Goal: Transaction & Acquisition: Purchase product/service

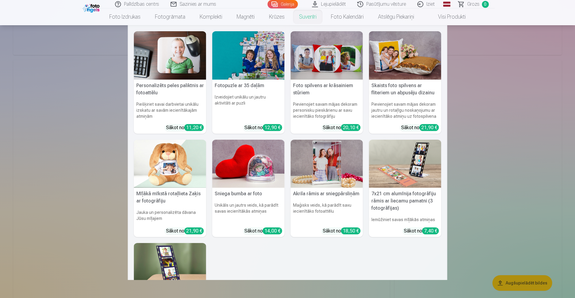
scroll to position [668, 0]
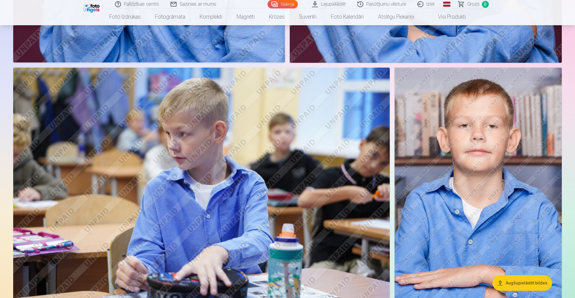
click at [463, 108] on img at bounding box center [478, 193] width 167 height 251
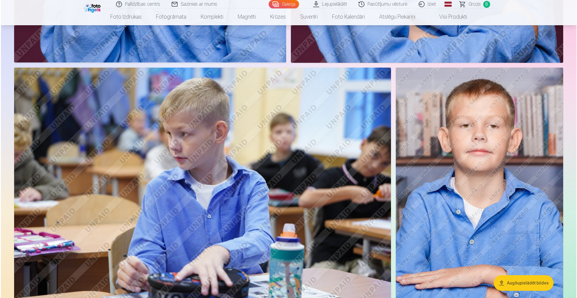
scroll to position [669, 0]
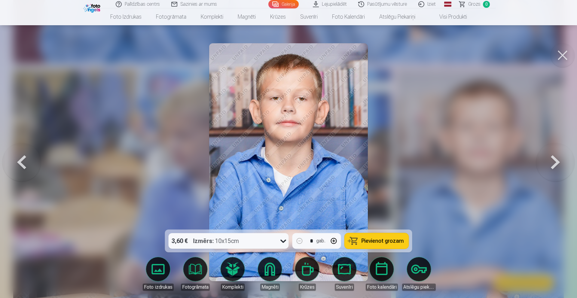
drag, startPoint x: 558, startPoint y: 53, endPoint x: 544, endPoint y: 61, distance: 16.3
click at [558, 53] on button at bounding box center [562, 55] width 24 height 24
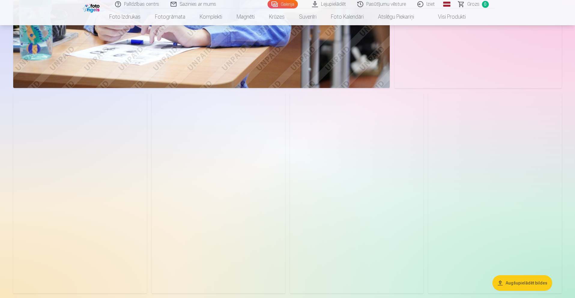
scroll to position [1433, 0]
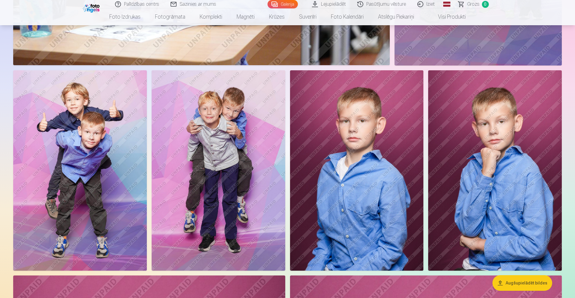
click at [474, 134] on img at bounding box center [495, 170] width 134 height 200
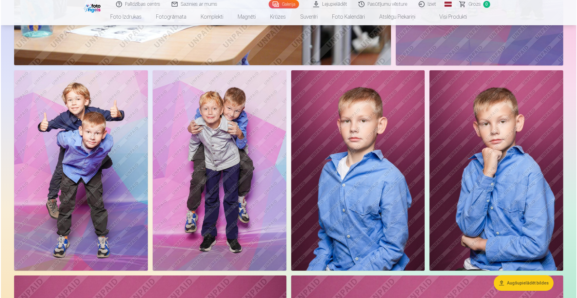
scroll to position [1437, 0]
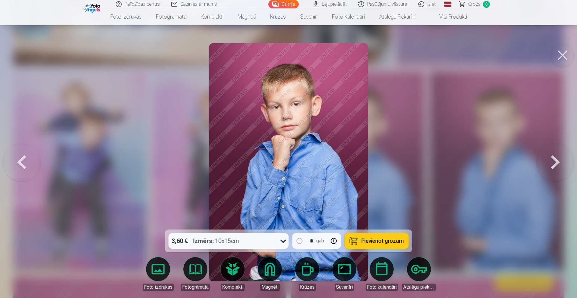
click at [564, 54] on button at bounding box center [562, 55] width 24 height 24
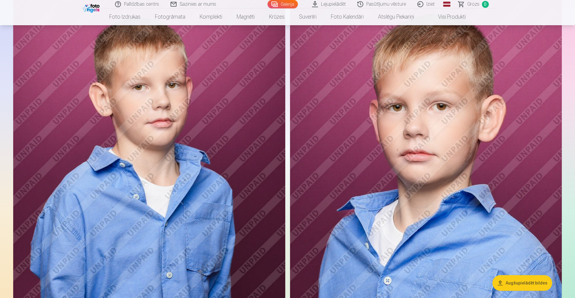
click at [393, 82] on img at bounding box center [426, 187] width 272 height 408
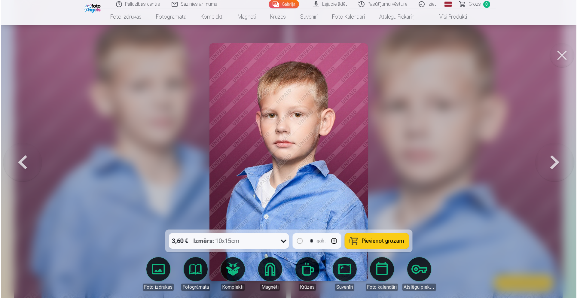
scroll to position [1730, 0]
drag, startPoint x: 561, startPoint y: 58, endPoint x: 541, endPoint y: 72, distance: 23.9
click at [561, 58] on button at bounding box center [562, 55] width 24 height 24
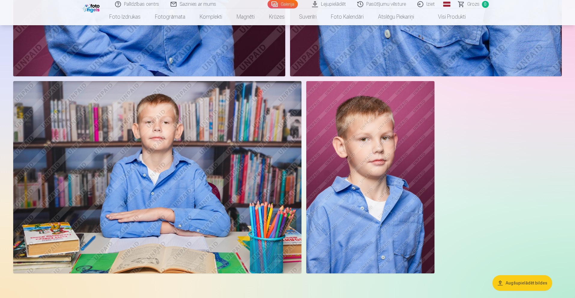
scroll to position [2016, 0]
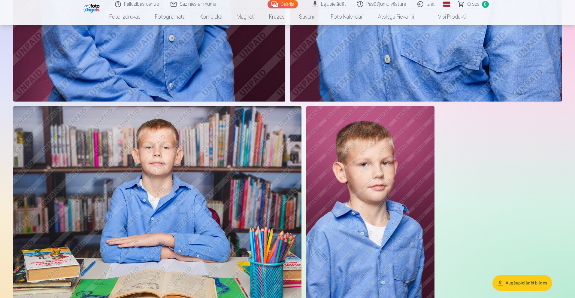
click at [221, 200] on img at bounding box center [157, 202] width 288 height 192
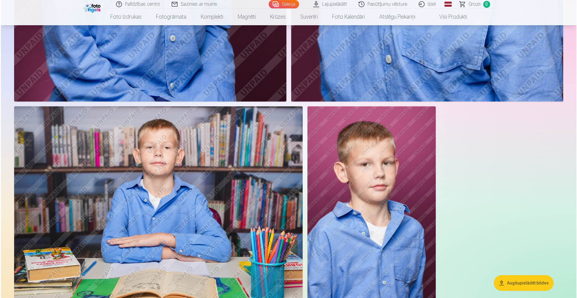
scroll to position [2020, 0]
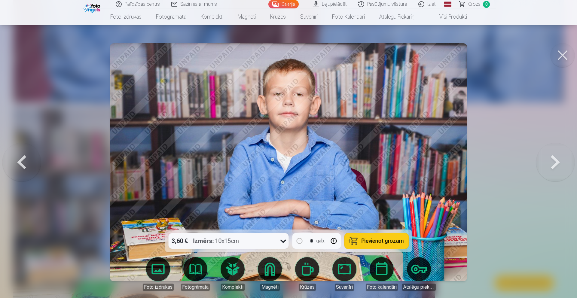
click at [283, 241] on icon at bounding box center [284, 241] width 10 height 10
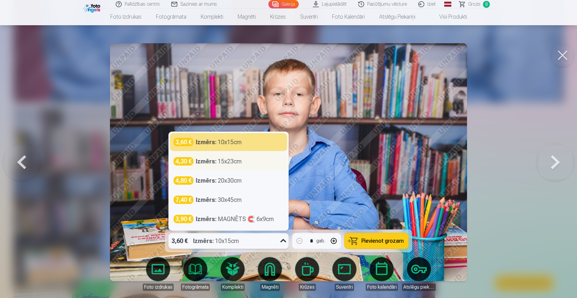
click at [253, 165] on div "4,30 € Izmērs : 15x23cm" at bounding box center [229, 161] width 110 height 8
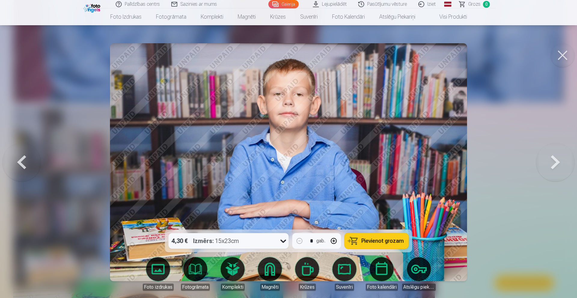
click at [366, 242] on span "Pievienot grozam" at bounding box center [382, 240] width 42 height 5
click at [562, 53] on button at bounding box center [562, 55] width 24 height 24
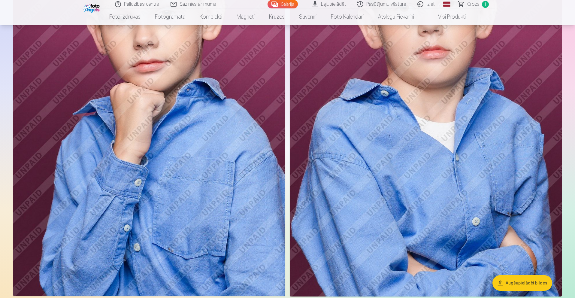
scroll to position [312, 0]
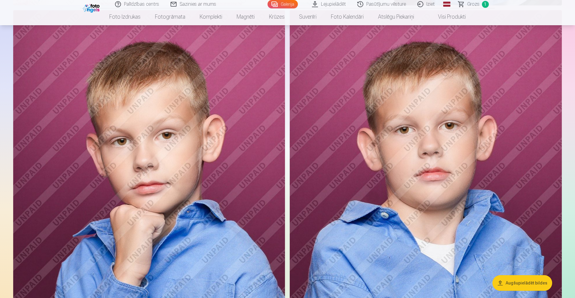
click at [182, 152] on img at bounding box center [149, 214] width 272 height 408
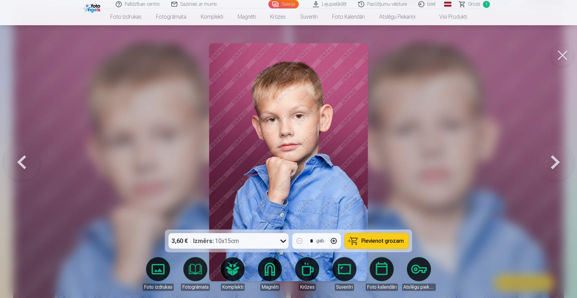
click at [280, 241] on icon at bounding box center [284, 241] width 10 height 10
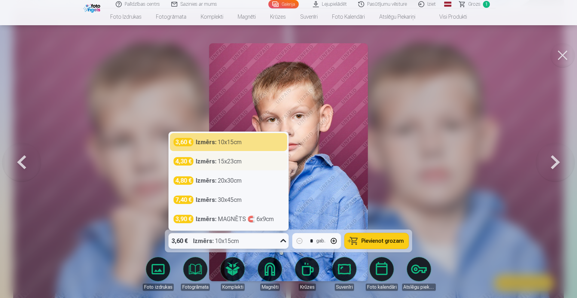
click at [219, 161] on div "Izmērs : 15x23cm" at bounding box center [219, 161] width 46 height 8
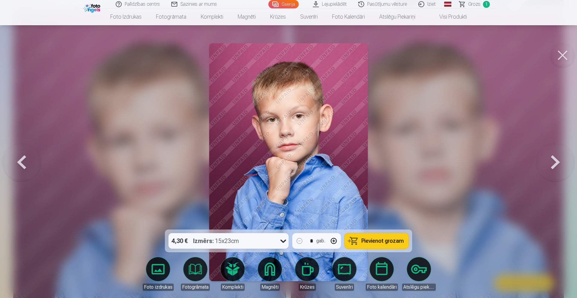
click at [395, 244] on button "Pievienot grozam" at bounding box center [377, 241] width 64 height 16
click at [557, 54] on button at bounding box center [562, 55] width 24 height 24
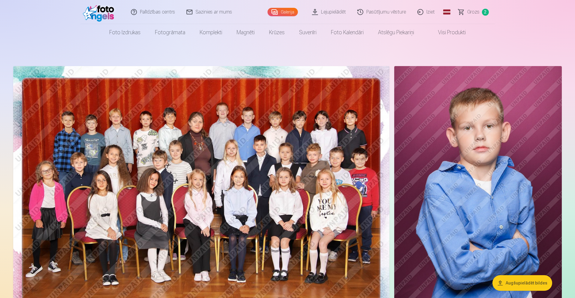
click at [297, 130] on img at bounding box center [201, 191] width 376 height 251
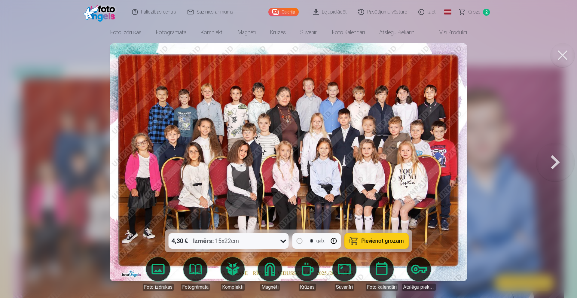
click at [383, 238] on span "Pievienot grozam" at bounding box center [382, 240] width 42 height 5
drag, startPoint x: 568, startPoint y: 53, endPoint x: 562, endPoint y: 58, distance: 7.4
click at [568, 53] on button at bounding box center [562, 55] width 24 height 24
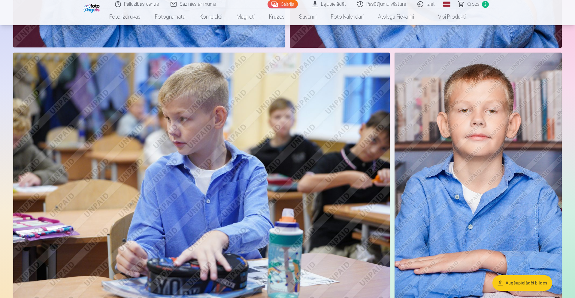
scroll to position [714, 0]
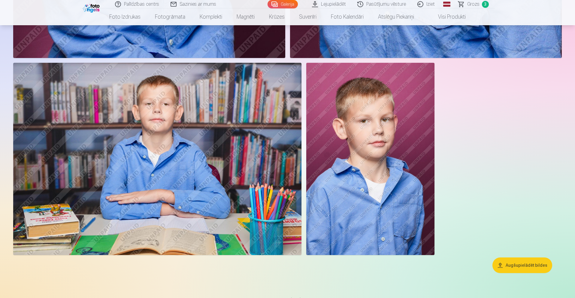
click at [261, 134] on img at bounding box center [157, 159] width 288 height 192
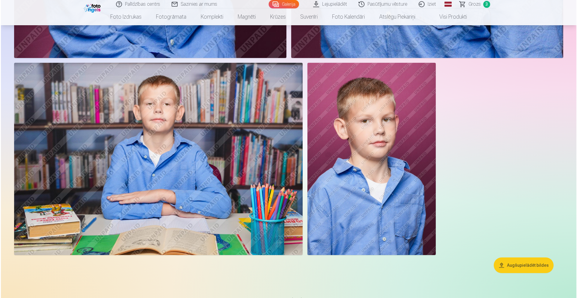
scroll to position [2064, 0]
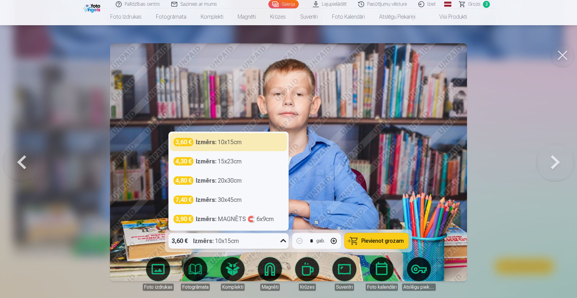
click at [284, 243] on icon at bounding box center [284, 241] width 10 height 10
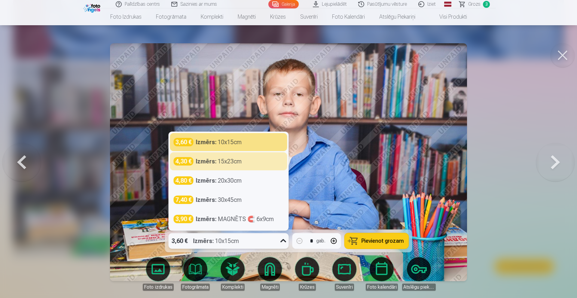
click at [246, 163] on div "4,30 € Izmērs : 15x23cm" at bounding box center [229, 161] width 110 height 8
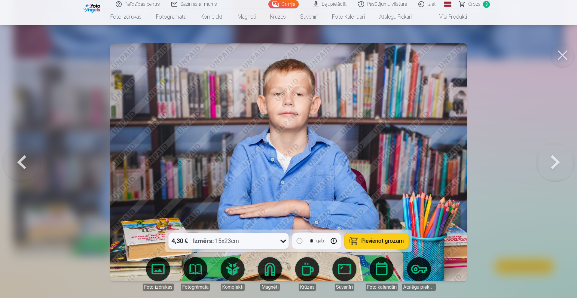
click at [387, 237] on button "Pievienot grozam" at bounding box center [377, 241] width 64 height 16
click at [486, 5] on span "4" at bounding box center [486, 4] width 7 height 7
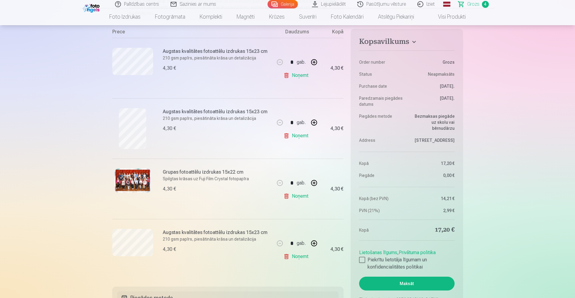
scroll to position [132, 0]
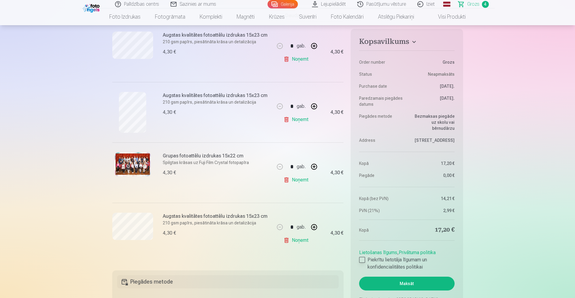
click at [364, 260] on div at bounding box center [362, 260] width 6 height 6
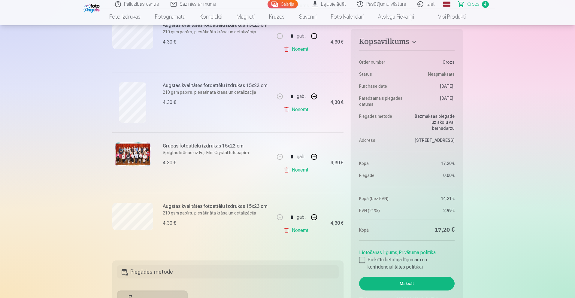
scroll to position [126, 0]
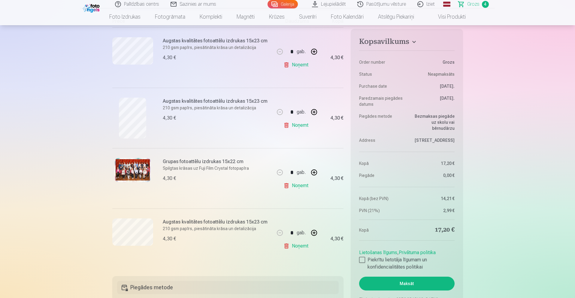
click at [301, 64] on link "Noņemt" at bounding box center [297, 65] width 27 height 12
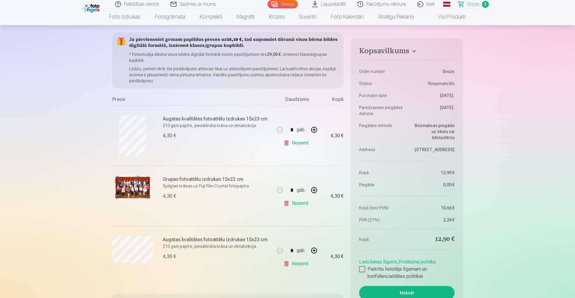
scroll to position [0, 0]
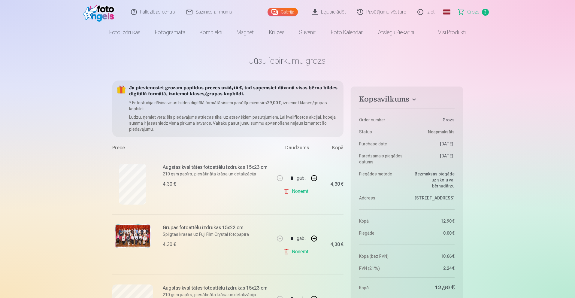
click at [281, 15] on link "Galerija" at bounding box center [283, 12] width 30 height 8
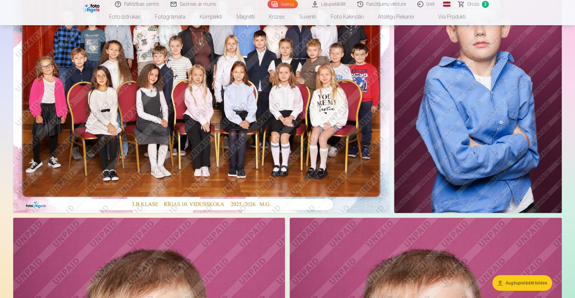
scroll to position [113, 0]
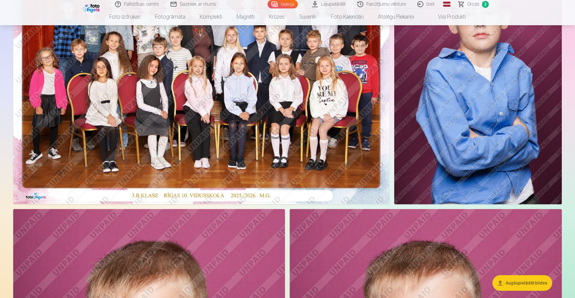
click at [282, 89] on img at bounding box center [201, 78] width 376 height 251
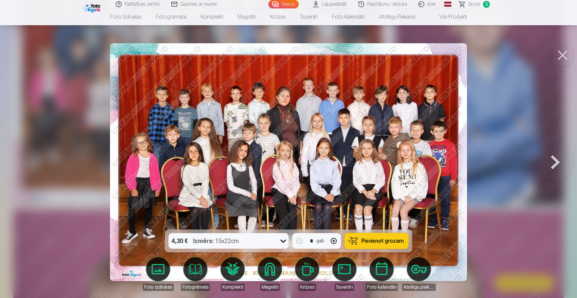
click at [551, 161] on button at bounding box center [555, 162] width 38 height 123
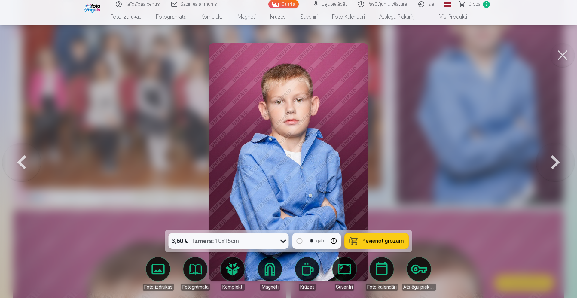
click at [550, 161] on button at bounding box center [555, 162] width 38 height 123
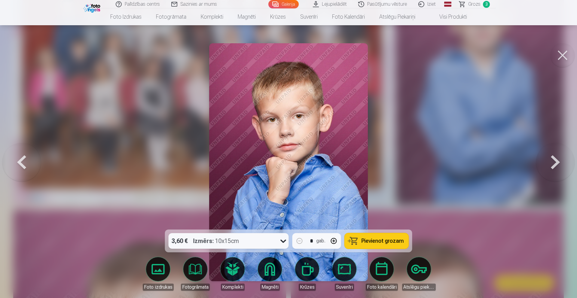
click at [550, 161] on button at bounding box center [555, 162] width 38 height 123
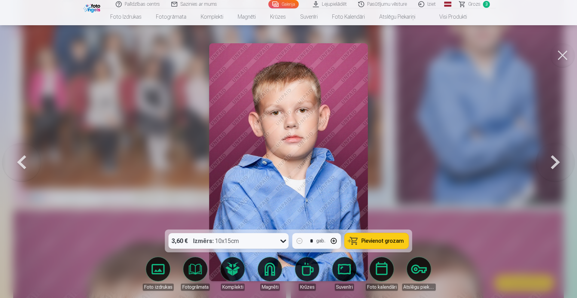
click at [550, 161] on button at bounding box center [555, 162] width 38 height 123
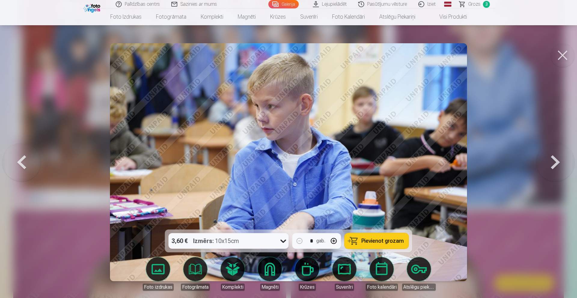
click at [550, 161] on button at bounding box center [555, 162] width 38 height 123
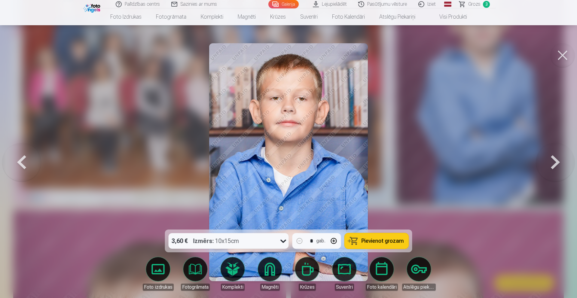
click at [550, 161] on button at bounding box center [555, 162] width 38 height 123
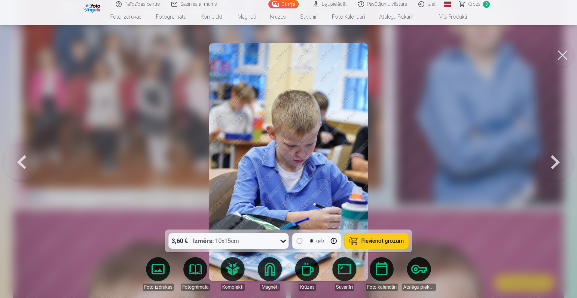
click at [550, 161] on button at bounding box center [555, 162] width 38 height 123
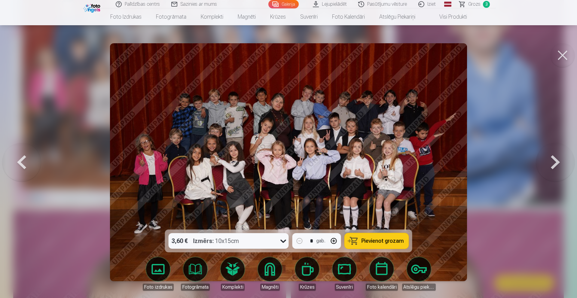
click at [550, 161] on button at bounding box center [555, 162] width 38 height 123
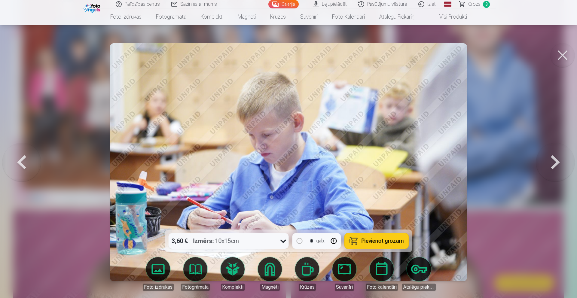
click at [550, 161] on button at bounding box center [555, 162] width 38 height 123
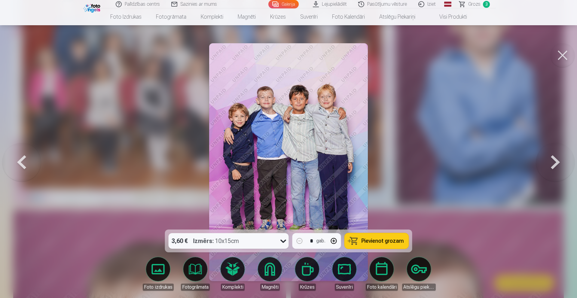
click at [550, 161] on button at bounding box center [555, 162] width 38 height 123
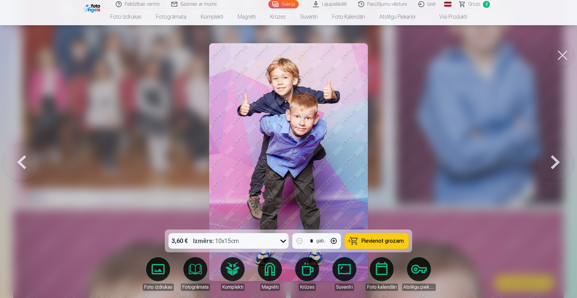
click at [550, 161] on button at bounding box center [555, 162] width 38 height 123
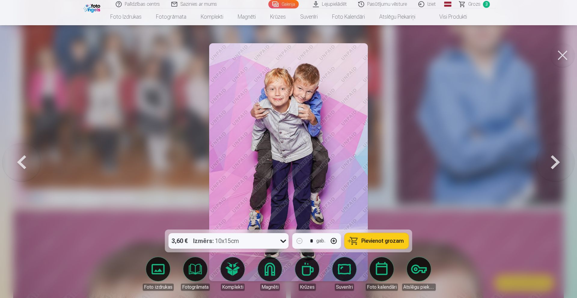
click at [550, 161] on button at bounding box center [555, 162] width 38 height 123
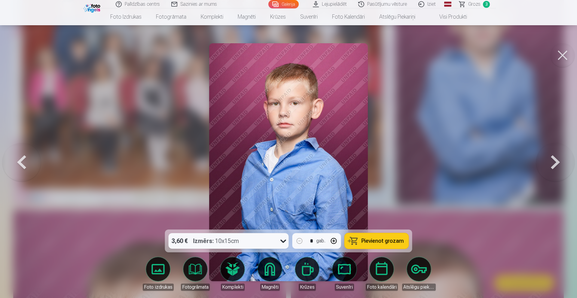
click at [550, 161] on button at bounding box center [555, 162] width 38 height 123
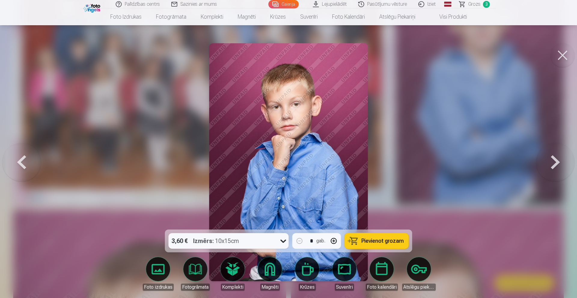
click at [550, 161] on button at bounding box center [555, 162] width 38 height 123
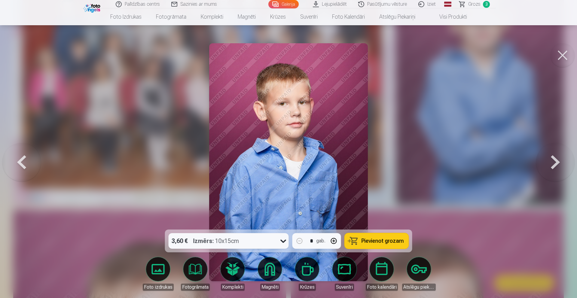
click at [550, 161] on button at bounding box center [555, 162] width 38 height 123
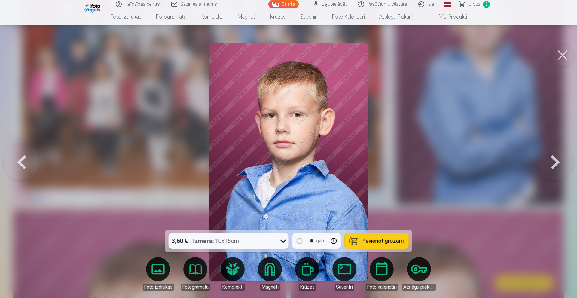
click at [25, 164] on button at bounding box center [21, 162] width 38 height 123
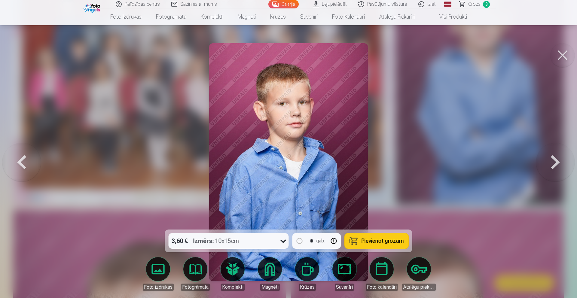
click at [25, 164] on button at bounding box center [21, 162] width 38 height 123
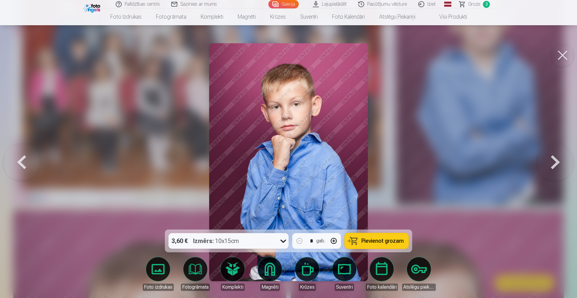
click at [552, 161] on button at bounding box center [555, 162] width 38 height 123
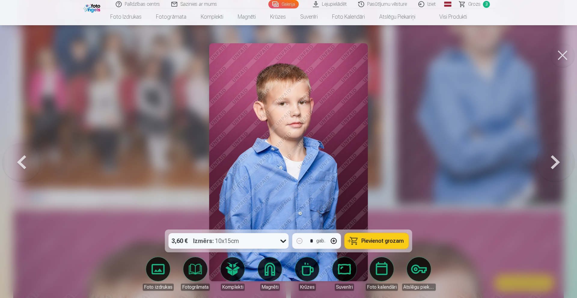
click at [552, 161] on button at bounding box center [555, 162] width 38 height 123
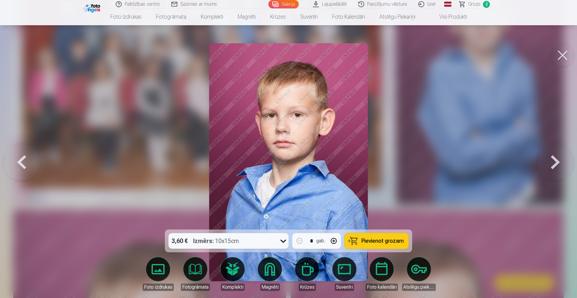
click at [552, 161] on button at bounding box center [555, 162] width 38 height 123
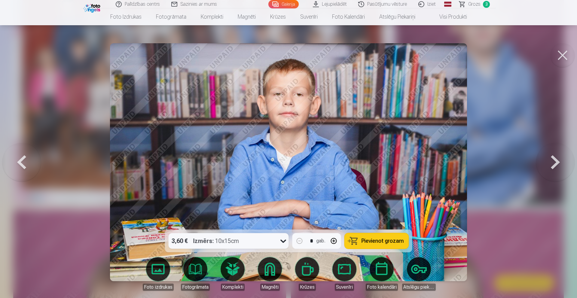
click at [552, 161] on button at bounding box center [555, 162] width 38 height 123
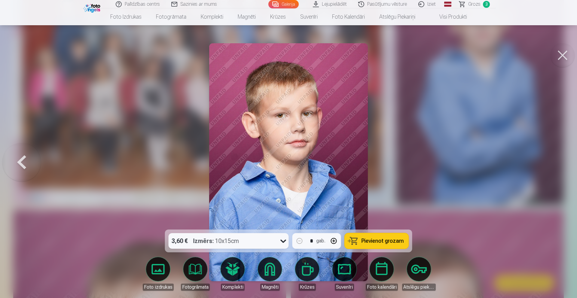
click at [552, 161] on div at bounding box center [288, 149] width 577 height 298
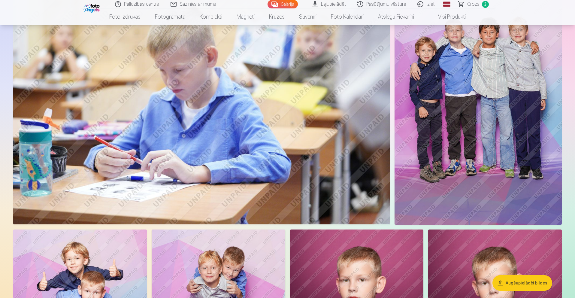
click at [517, 142] on img at bounding box center [478, 99] width 167 height 251
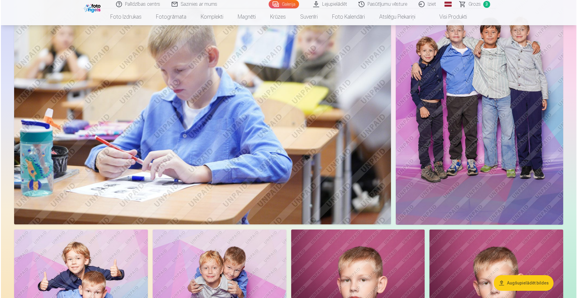
scroll to position [1277, 0]
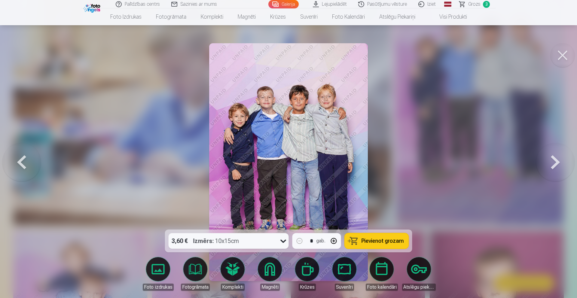
click at [394, 243] on span "Pievienot grozam" at bounding box center [382, 240] width 42 height 5
click at [555, 164] on button at bounding box center [555, 162] width 38 height 123
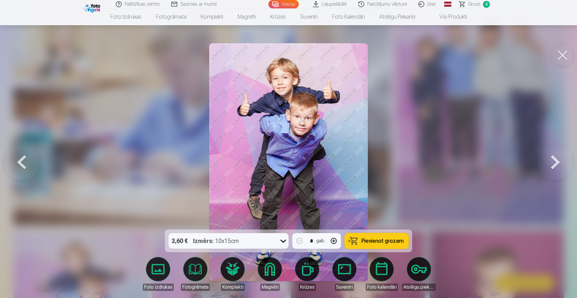
click at [555, 163] on button at bounding box center [555, 162] width 38 height 123
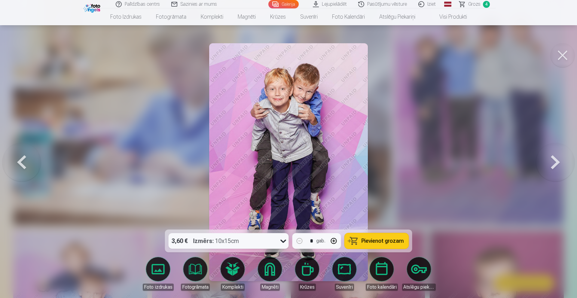
click at [555, 163] on button at bounding box center [555, 162] width 38 height 123
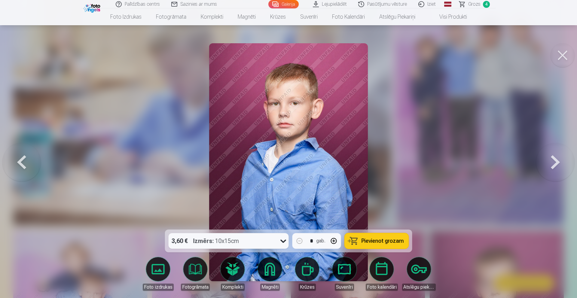
click at [555, 163] on button at bounding box center [555, 162] width 38 height 123
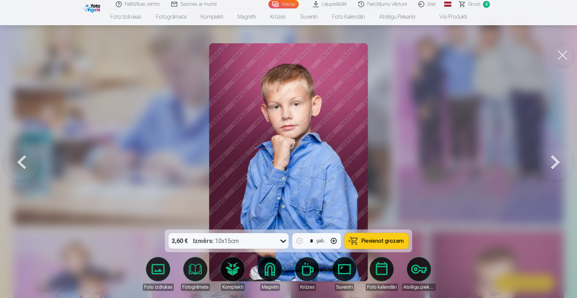
click at [24, 165] on button at bounding box center [21, 162] width 38 height 123
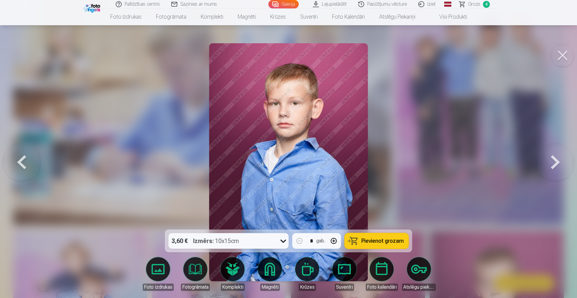
click at [563, 60] on button at bounding box center [562, 55] width 24 height 24
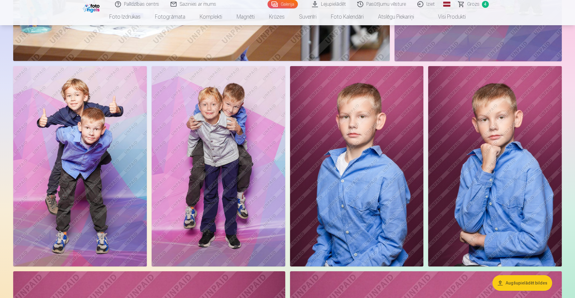
scroll to position [1452, 0]
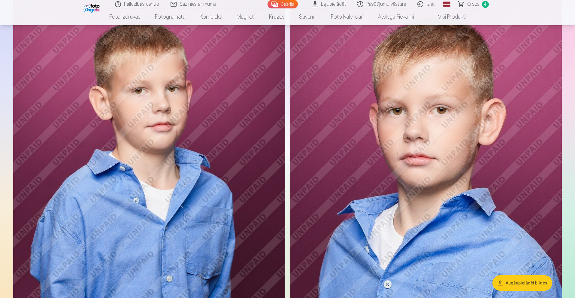
click at [478, 98] on img at bounding box center [426, 191] width 272 height 408
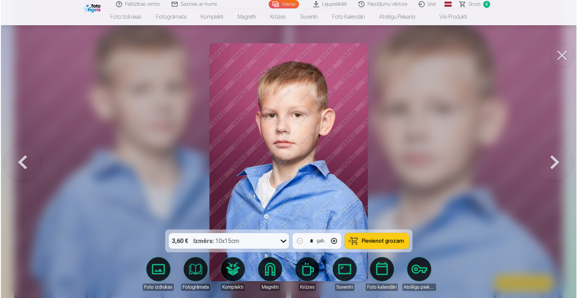
scroll to position [1727, 0]
click at [562, 55] on button at bounding box center [562, 55] width 24 height 24
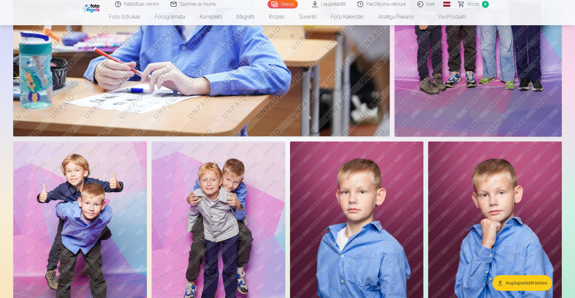
scroll to position [1449, 0]
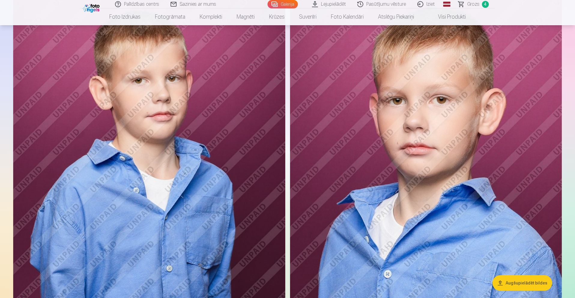
click at [456, 121] on img at bounding box center [426, 181] width 272 height 408
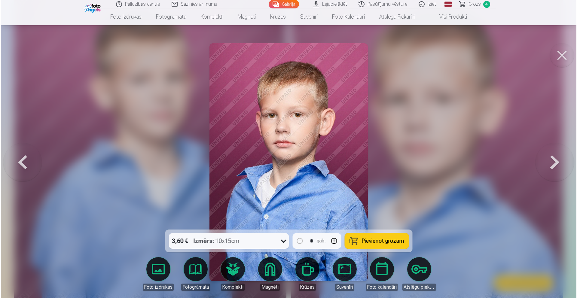
scroll to position [1737, 0]
click at [282, 241] on icon at bounding box center [284, 241] width 10 height 10
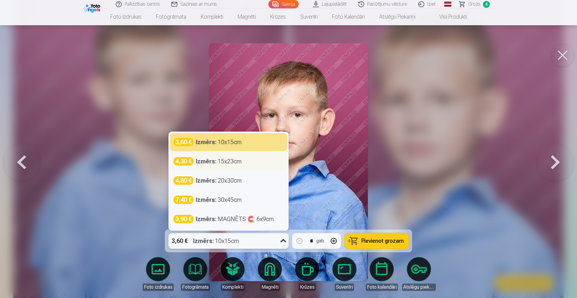
drag, startPoint x: 216, startPoint y: 164, endPoint x: 336, endPoint y: 224, distance: 134.4
click at [216, 164] on strong "Izmērs :" at bounding box center [206, 161] width 21 height 8
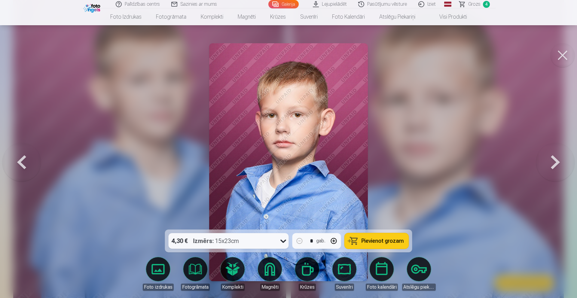
click at [372, 243] on span "Pievienot grozam" at bounding box center [382, 240] width 42 height 5
click at [486, 6] on span "5" at bounding box center [486, 4] width 7 height 7
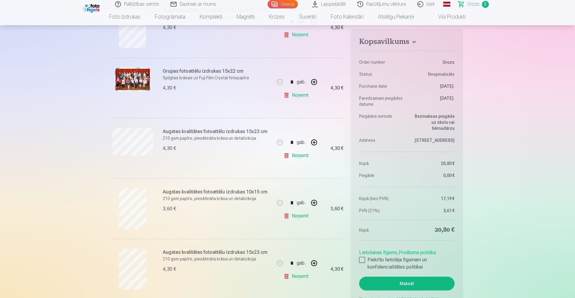
scroll to position [164, 0]
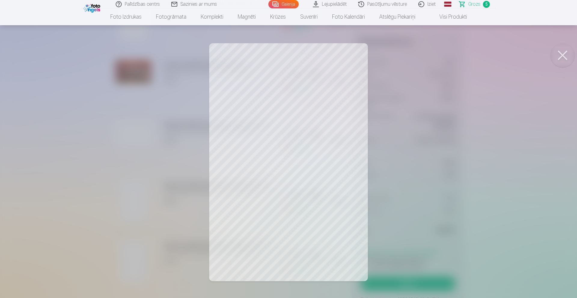
click at [565, 56] on button at bounding box center [562, 55] width 24 height 24
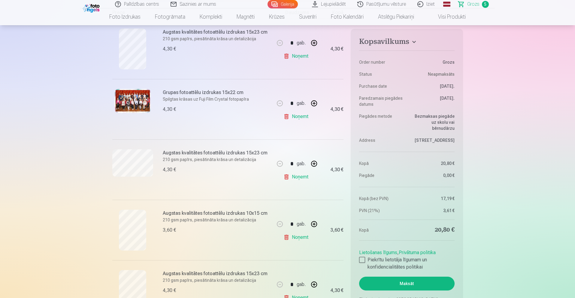
scroll to position [109, 0]
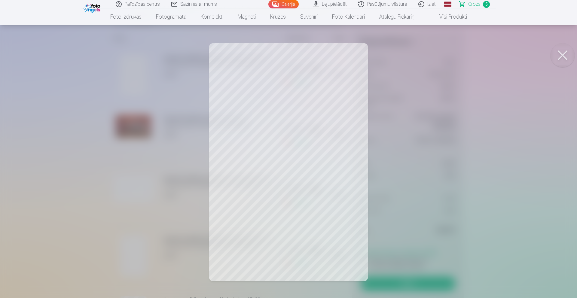
click at [566, 55] on button at bounding box center [562, 55] width 24 height 24
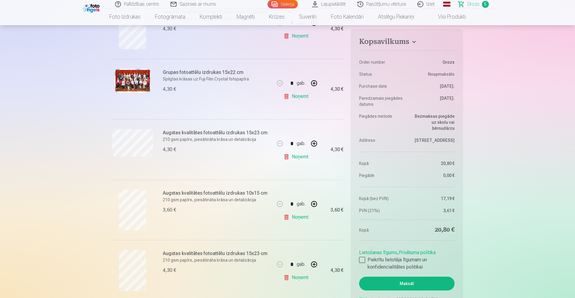
scroll to position [179, 0]
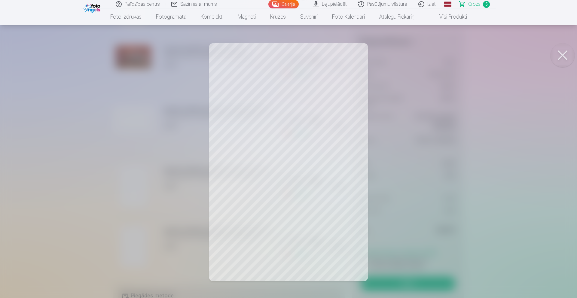
click at [561, 54] on button at bounding box center [562, 55] width 24 height 24
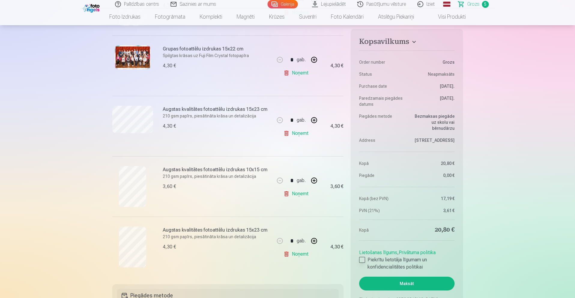
drag, startPoint x: 356, startPoint y: 259, endPoint x: 364, endPoint y: 262, distance: 7.9
click at [358, 259] on aside "Kopsavilkums Order number Grozs Status Neapmaksāts Purchase date 14.10.2025. Pa…" at bounding box center [407, 171] width 112 height 285
click at [363, 259] on div at bounding box center [362, 260] width 6 height 6
click at [405, 283] on button "Maksāt" at bounding box center [406, 284] width 95 height 14
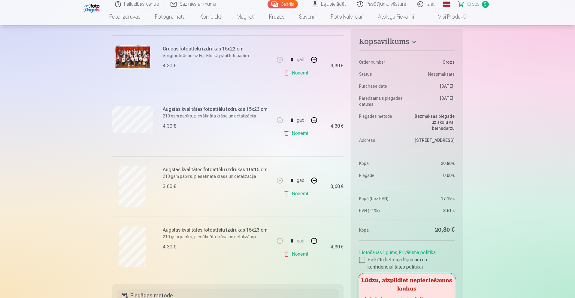
scroll to position [524, 0]
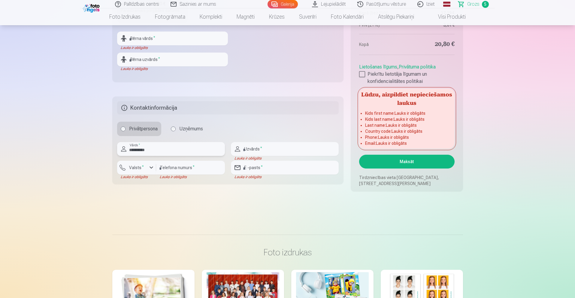
type input "**********"
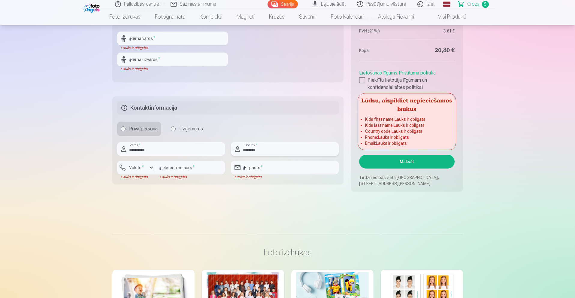
type input "********"
click at [147, 170] on button "Valsts *" at bounding box center [136, 168] width 39 height 14
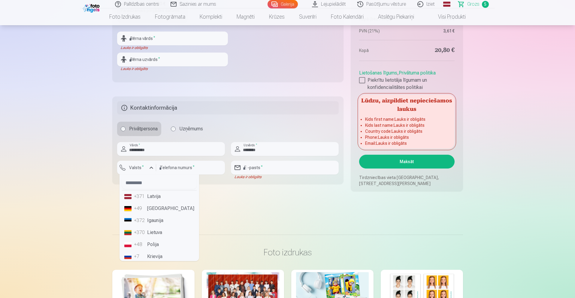
drag, startPoint x: 164, startPoint y: 199, endPoint x: 170, endPoint y: 191, distance: 9.8
click at [164, 199] on li "+371 Latvija" at bounding box center [159, 196] width 75 height 12
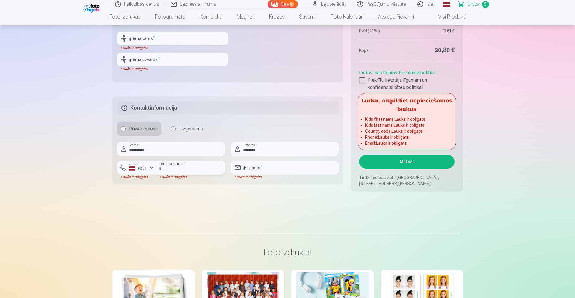
click at [177, 167] on input "number" at bounding box center [190, 168] width 69 height 14
type input "********"
type input "**********"
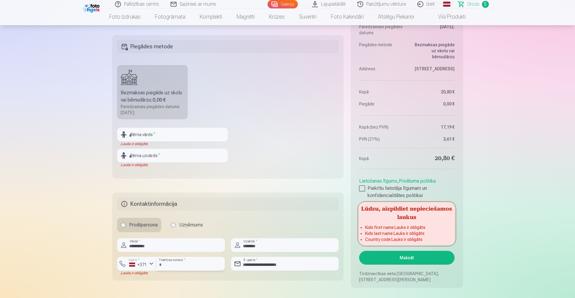
scroll to position [426, 0]
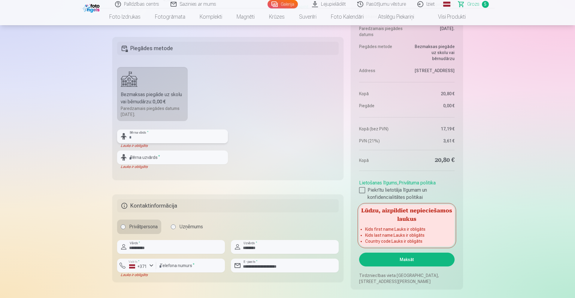
click at [156, 141] on input "text" at bounding box center [172, 137] width 111 height 14
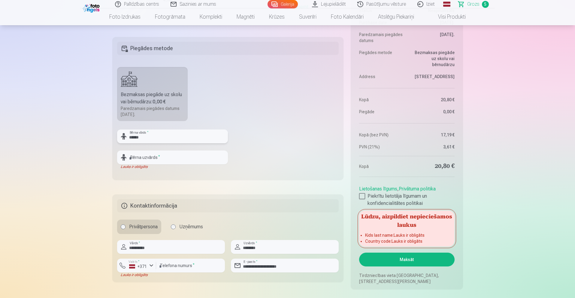
type input "******"
click at [173, 160] on input "text" at bounding box center [172, 158] width 111 height 14
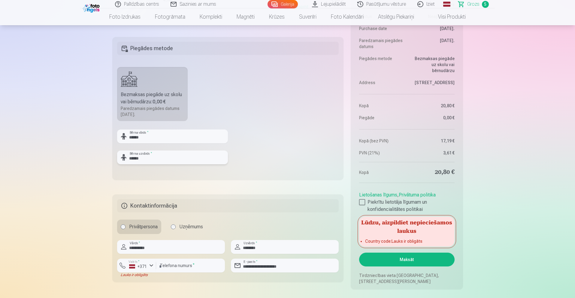
type input "******"
click at [285, 160] on fieldset "Piegādes metode Bezmaksas piegāde uz skolu vai bērnudārzu : 0,00 € Paredzamais …" at bounding box center [228, 108] width 232 height 143
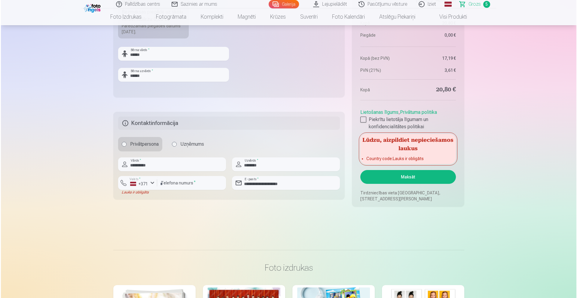
scroll to position [518, 0]
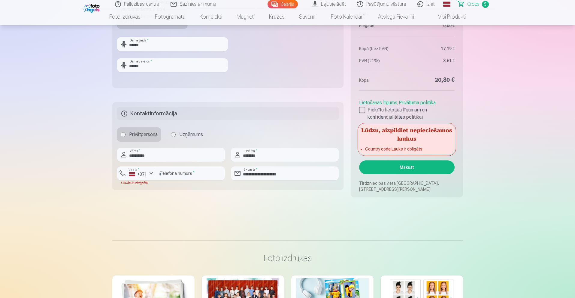
click at [406, 165] on button "Maksāt" at bounding box center [406, 167] width 95 height 14
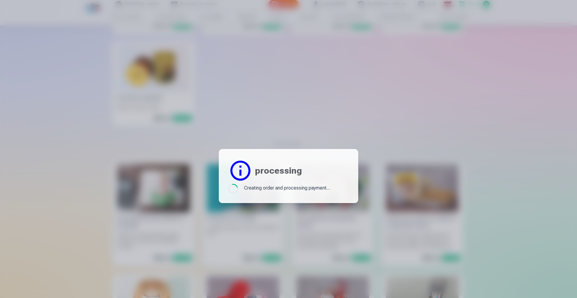
scroll to position [1449, 0]
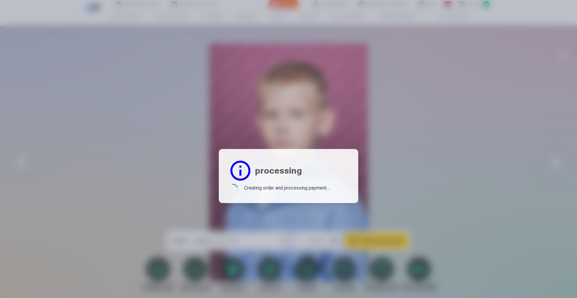
click at [490, 171] on div at bounding box center [288, 149] width 577 height 298
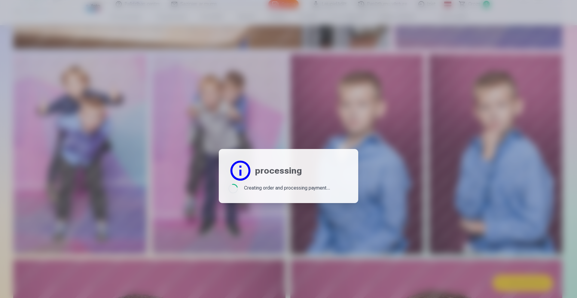
scroll to position [1732, 0]
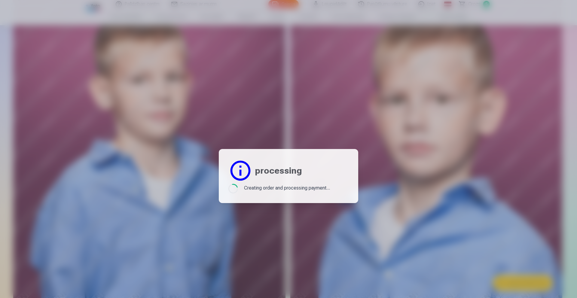
click at [508, 93] on div at bounding box center [288, 149] width 577 height 298
drag, startPoint x: 403, startPoint y: 107, endPoint x: 358, endPoint y: 113, distance: 45.5
click at [374, 110] on div at bounding box center [288, 149] width 577 height 298
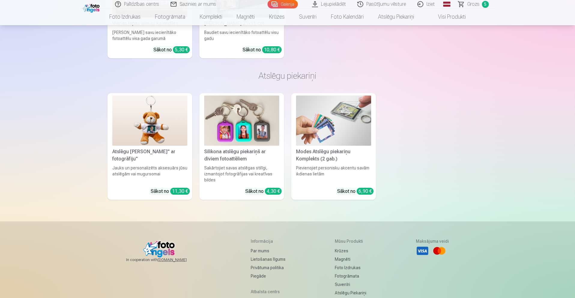
scroll to position [3880, 0]
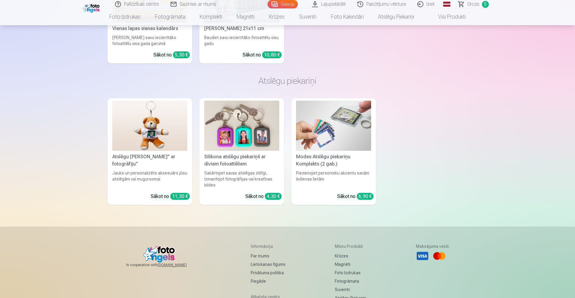
click at [473, 7] on span "Grozs" at bounding box center [474, 4] width 12 height 7
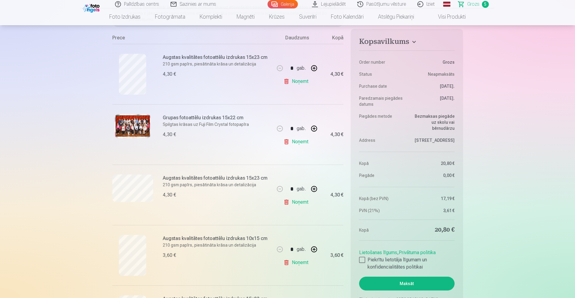
scroll to position [178, 0]
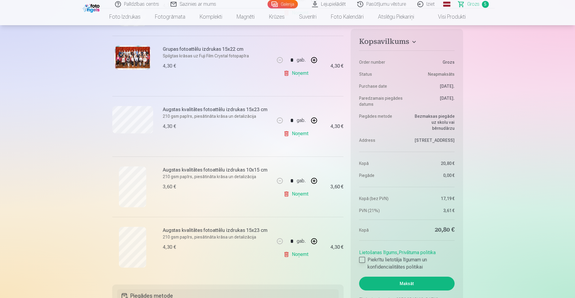
click at [362, 260] on div at bounding box center [362, 260] width 6 height 6
click at [424, 288] on button "Maksāt" at bounding box center [406, 284] width 95 height 14
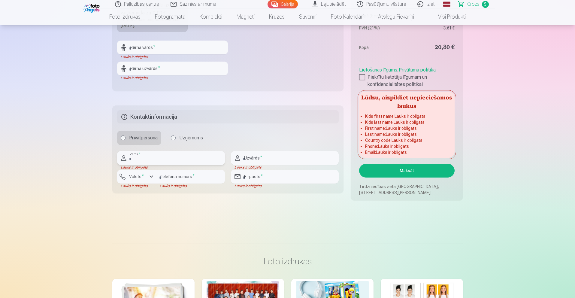
scroll to position [515, 0]
click at [138, 47] on input "text" at bounding box center [172, 48] width 111 height 14
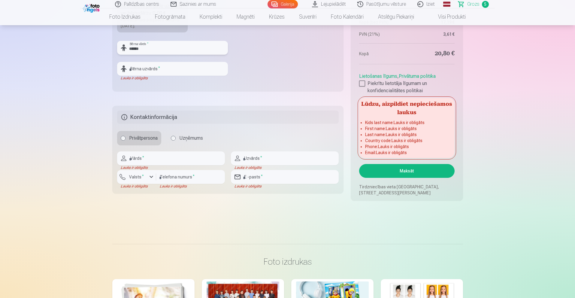
type input "******"
click at [142, 69] on input "text" at bounding box center [172, 69] width 111 height 14
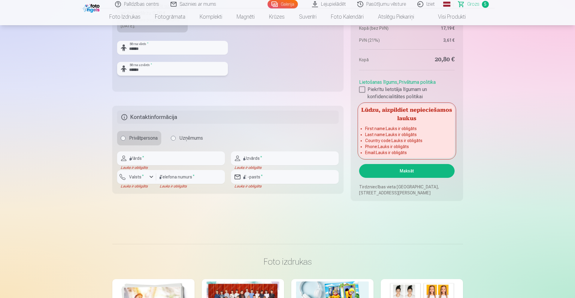
type input "******"
click at [169, 158] on input "text" at bounding box center [171, 158] width 108 height 14
type input "**********"
type input "********"
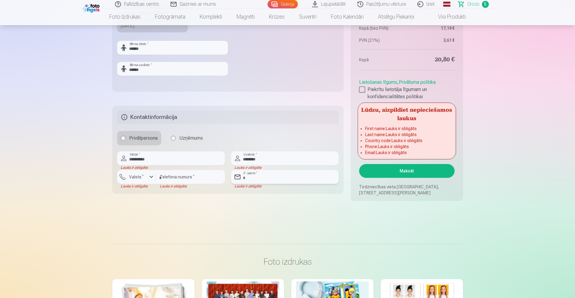
type input "**********"
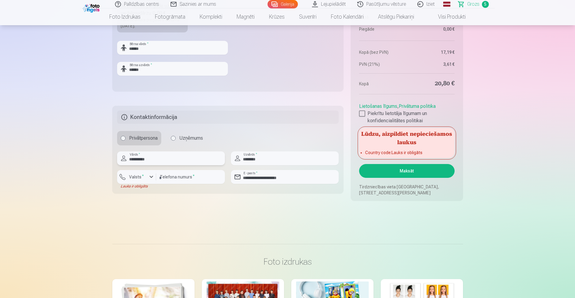
scroll to position [516, 0]
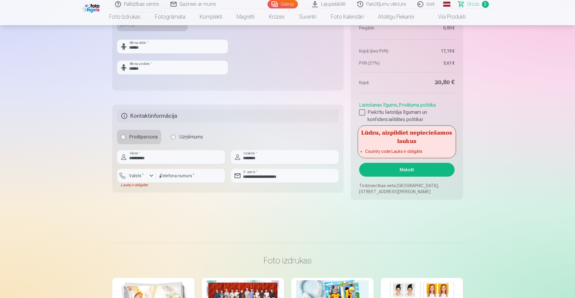
click at [413, 172] on button "Maksāt" at bounding box center [406, 170] width 95 height 14
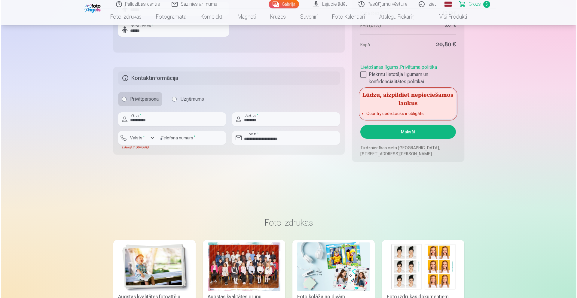
scroll to position [562, 0]
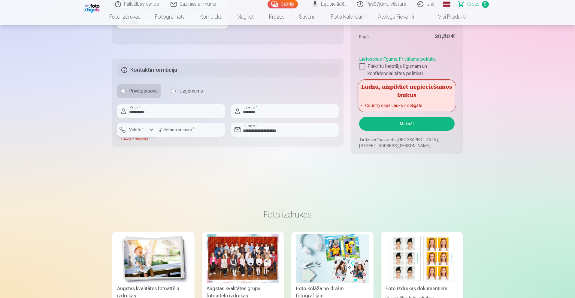
click at [144, 129] on label "Valsts *" at bounding box center [137, 130] width 20 height 6
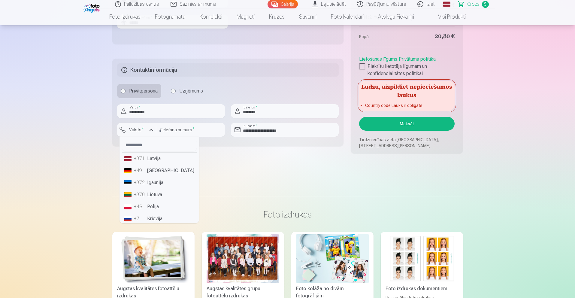
drag, startPoint x: 146, startPoint y: 157, endPoint x: 154, endPoint y: 156, distance: 8.1
click at [148, 157] on li "+371 Latvija" at bounding box center [159, 159] width 75 height 12
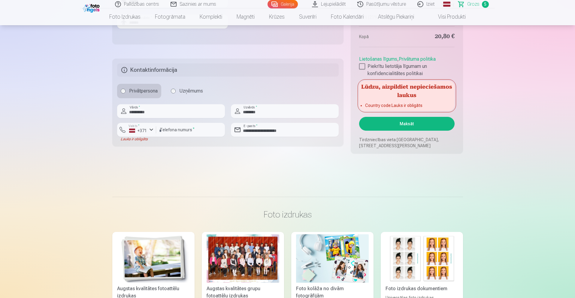
click at [395, 123] on button "Maksāt" at bounding box center [406, 124] width 95 height 14
